Goal: Information Seeking & Learning: Learn about a topic

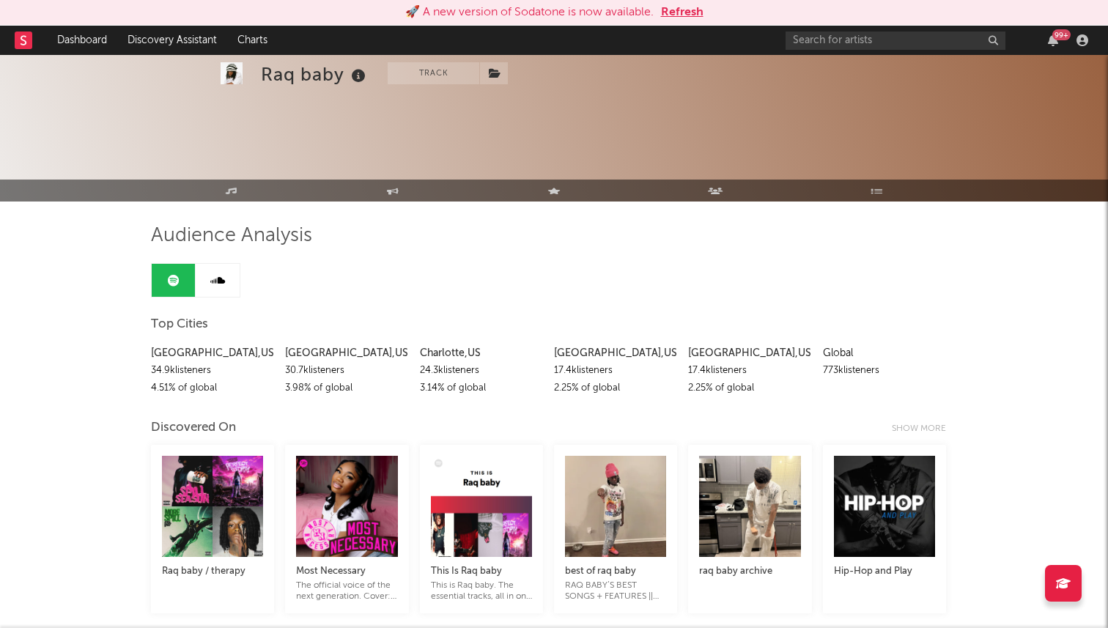
scroll to position [1293, 0]
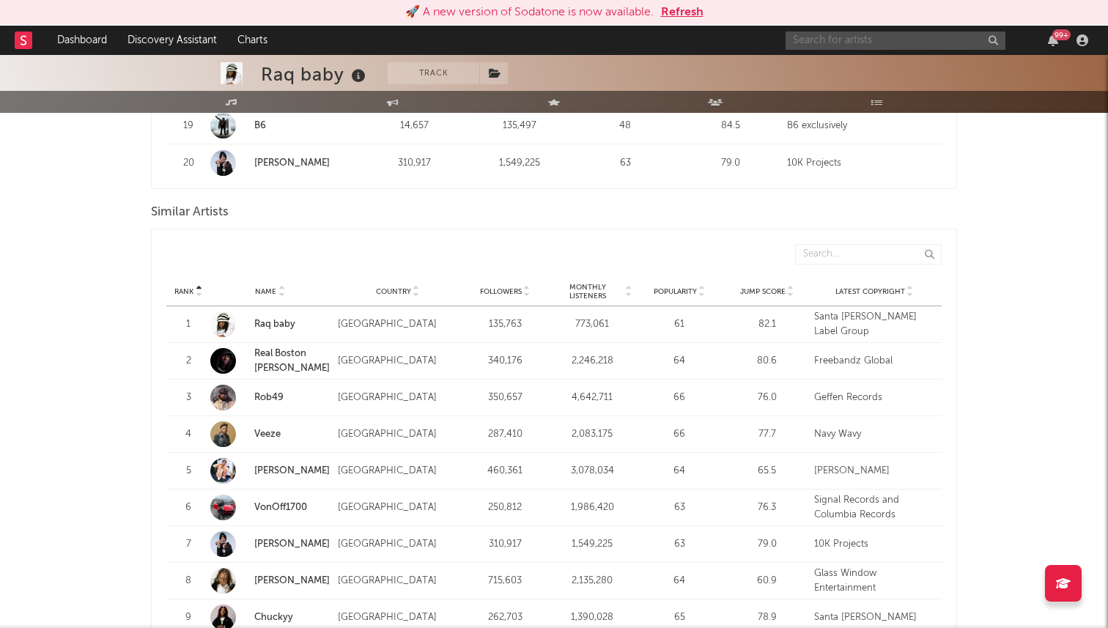
click at [830, 40] on input "text" at bounding box center [895, 41] width 220 height 18
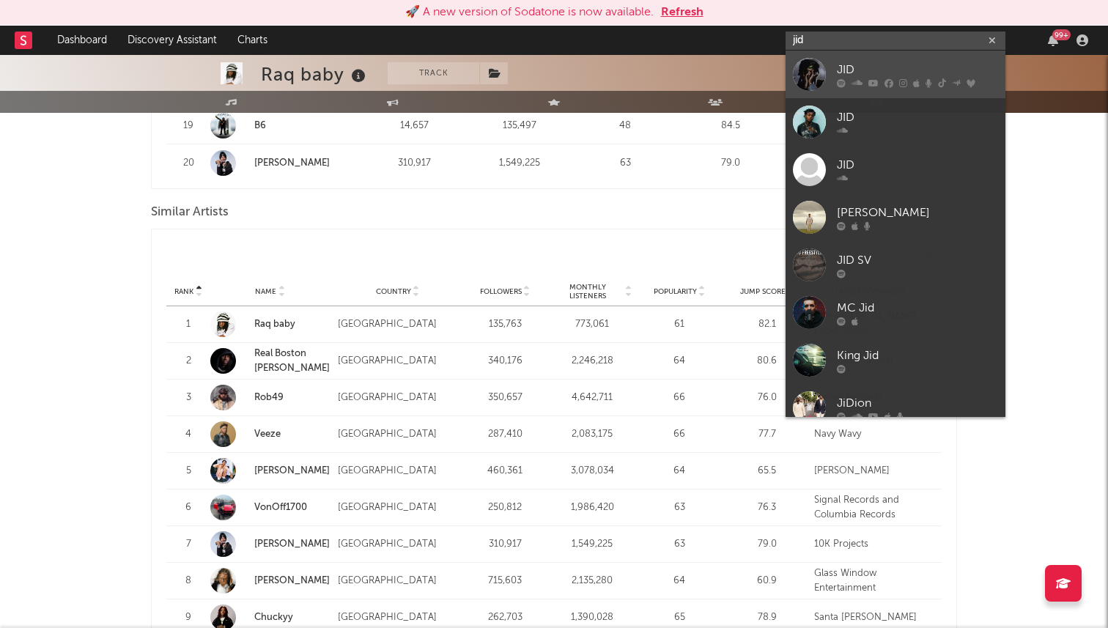
type input "jid"
click at [862, 75] on div "JID" at bounding box center [917, 70] width 161 height 18
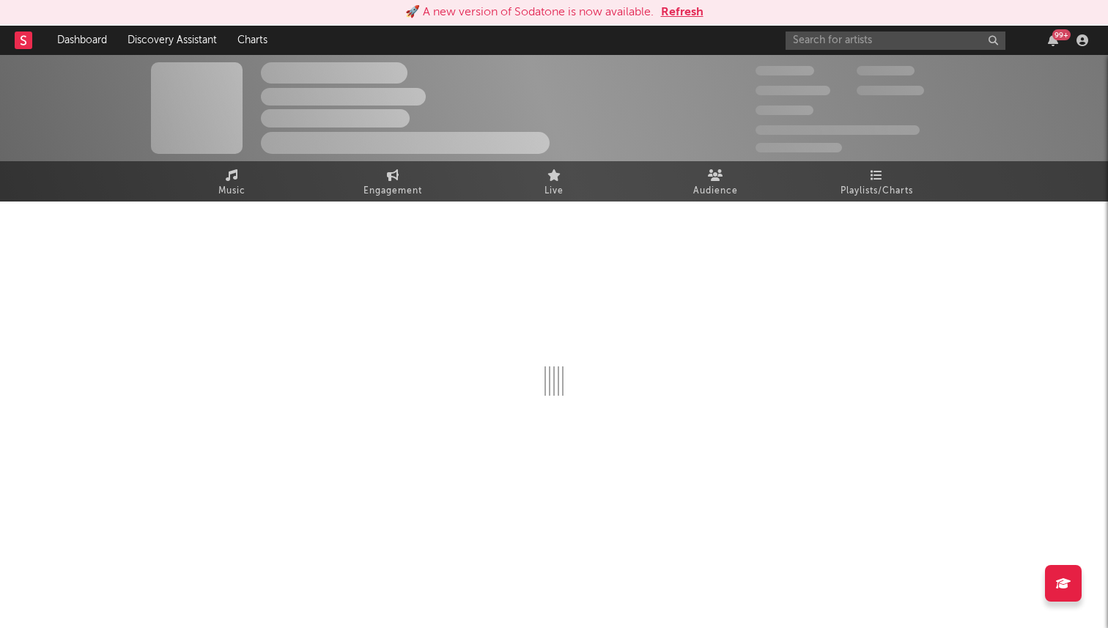
select select "6m"
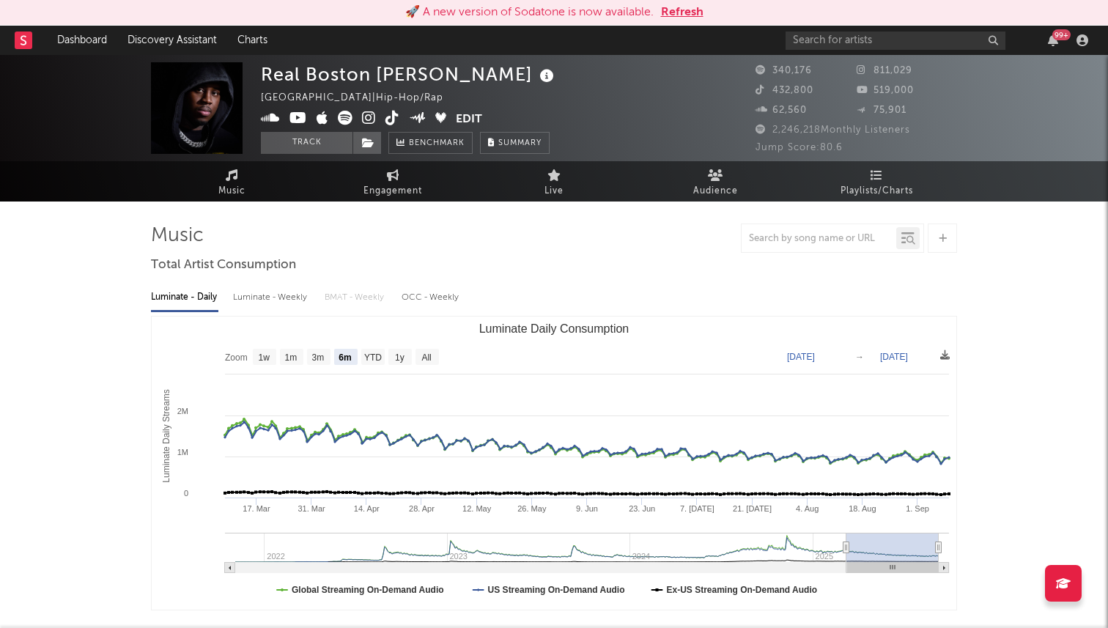
select select "6m"
click at [910, 35] on input "text" at bounding box center [895, 41] width 220 height 18
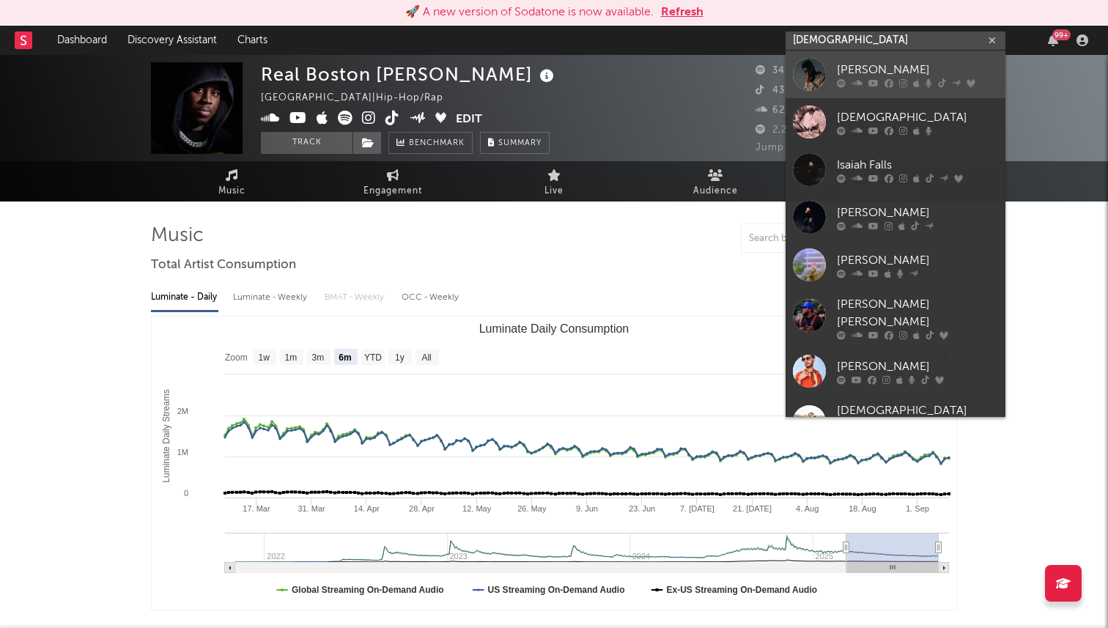
type input "isaiah"
click at [898, 67] on div "Isaiah Rashad" at bounding box center [917, 70] width 161 height 18
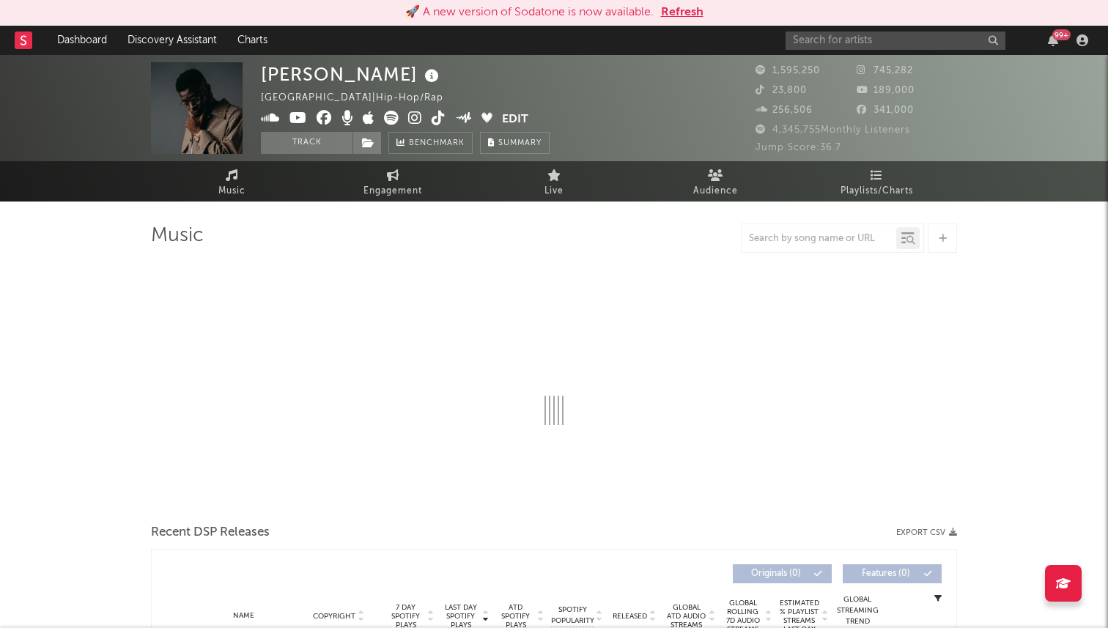
select select "6m"
